Goal: Task Accomplishment & Management: Complete application form

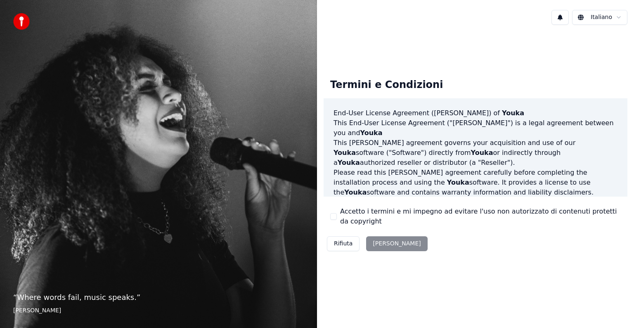
click at [381, 246] on div "Rifiuta [PERSON_NAME]" at bounding box center [376, 243] width 107 height 21
click at [389, 244] on div "Rifiuta [PERSON_NAME]" at bounding box center [376, 243] width 107 height 21
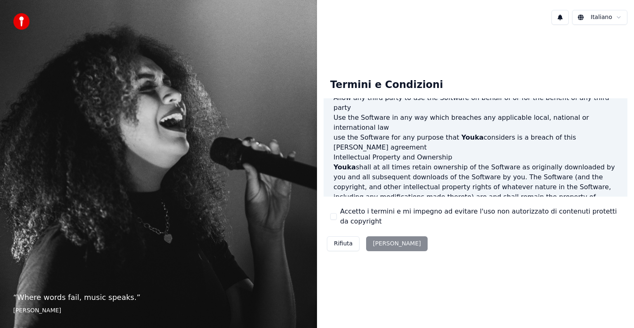
scroll to position [446, 0]
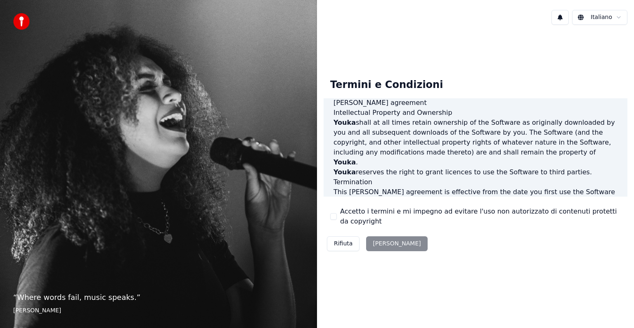
click at [337, 216] on div "Accetto i termini e mi impegno ad evitare l'uso non autorizzato di contenuti pr…" at bounding box center [475, 216] width 290 height 20
click at [332, 216] on button "Accetto i termini e mi impegno ad evitare l'uso non autorizzato di contenuti pr…" at bounding box center [333, 216] width 7 height 7
click at [383, 246] on button "[PERSON_NAME]" at bounding box center [396, 243] width 61 height 15
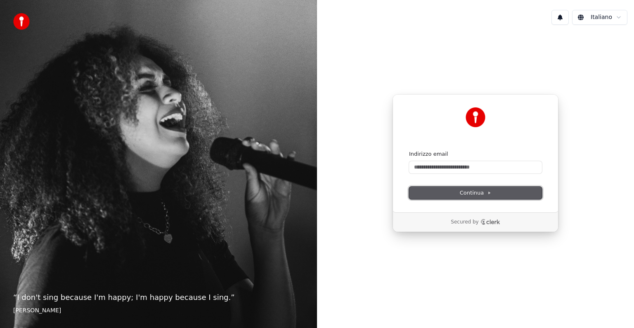
click at [492, 191] on button "Continua" at bounding box center [475, 192] width 133 height 12
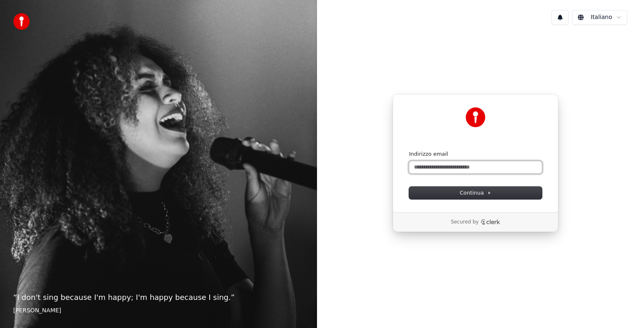
click at [481, 169] on input "Indirizzo email" at bounding box center [475, 167] width 133 height 12
type input "****"
